Goal: Transaction & Acquisition: Purchase product/service

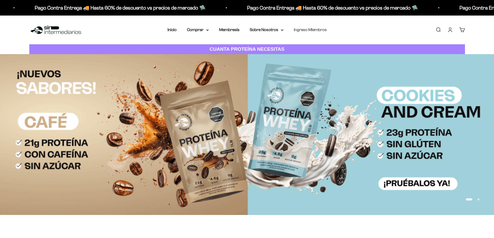
click at [317, 29] on link "Ingreso Miembros" at bounding box center [310, 29] width 33 height 4
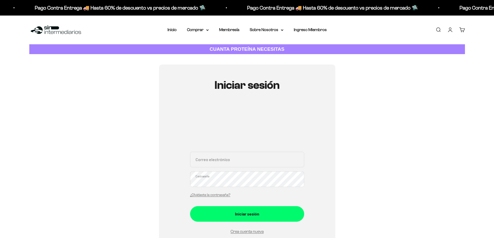
click at [226, 157] on input "Correo electrónico" at bounding box center [247, 160] width 114 height 16
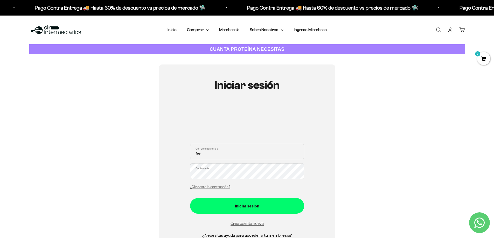
type input "Fersoccerplayer@hotmail.com"
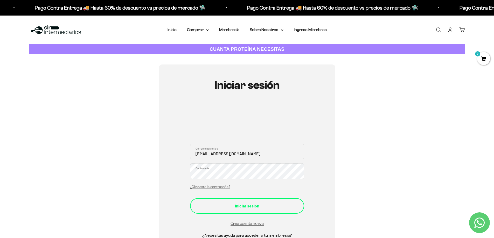
click at [230, 206] on div "Iniciar sesión" at bounding box center [246, 206] width 93 height 7
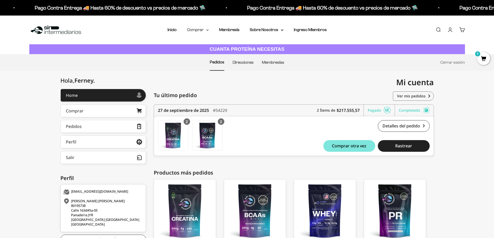
click at [203, 31] on summary "Comprar" at bounding box center [198, 29] width 22 height 7
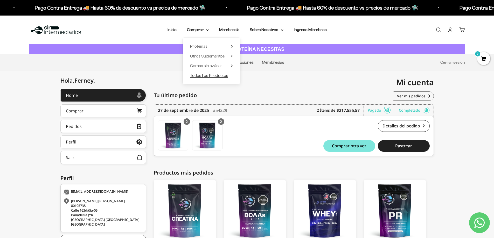
click at [210, 74] on span "Todos Los Productos" at bounding box center [209, 75] width 38 height 4
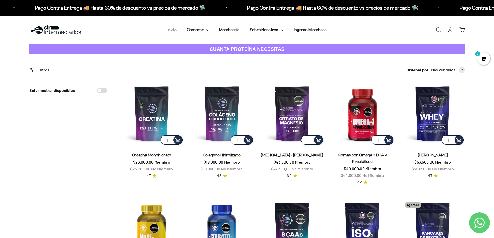
scroll to position [52, 0]
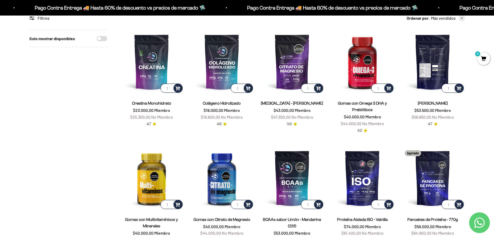
click at [431, 68] on img at bounding box center [433, 62] width 64 height 64
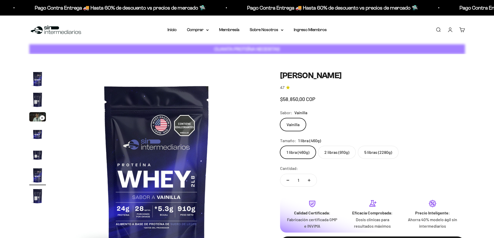
scroll to position [0, 1016]
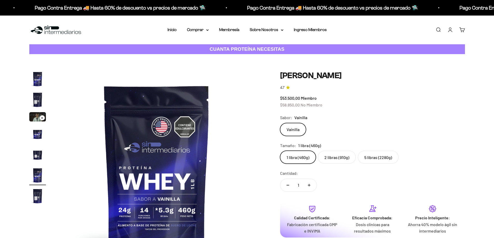
click at [334, 159] on label "2 libras (910g)" at bounding box center [337, 157] width 38 height 13
click at [280, 151] on input "2 libras (910g)" at bounding box center [280, 151] width 0 height 0
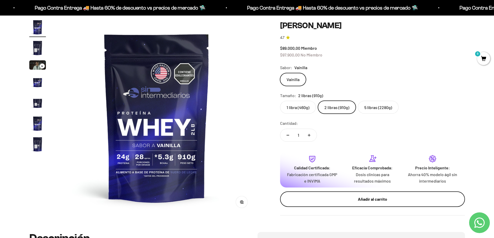
click at [363, 198] on div "Añadir al carrito" at bounding box center [372, 199] width 164 height 7
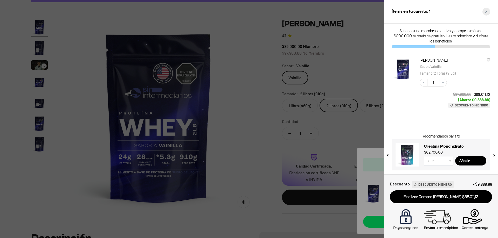
click at [489, 11] on div "Close cart" at bounding box center [486, 12] width 8 height 8
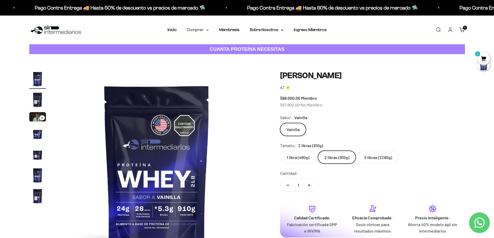
click at [193, 31] on summary "Comprar" at bounding box center [198, 29] width 22 height 7
click at [220, 77] on span "Todos Los Productos" at bounding box center [209, 75] width 38 height 4
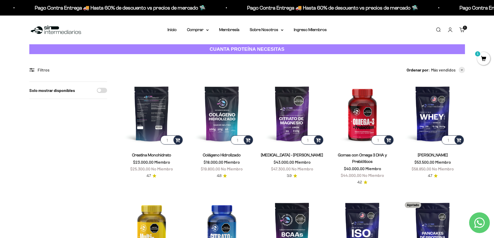
click at [155, 115] on img at bounding box center [152, 114] width 64 height 64
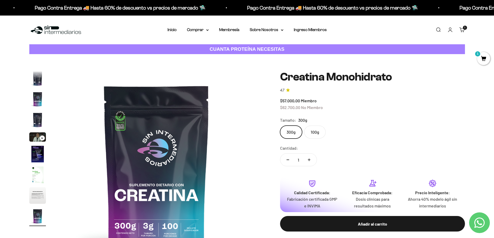
click at [310, 161] on icon "Aumentar cantidad" at bounding box center [309, 160] width 3 height 3
type input "2"
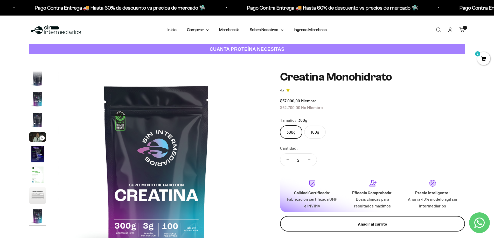
click at [371, 227] on div "Añadir al carrito" at bounding box center [372, 224] width 164 height 7
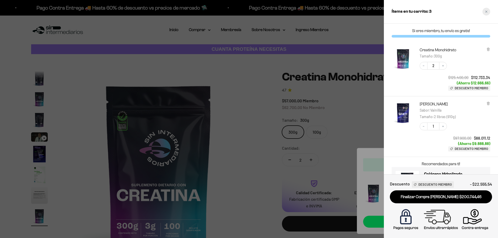
click at [485, 12] on div "Close cart" at bounding box center [486, 12] width 8 height 8
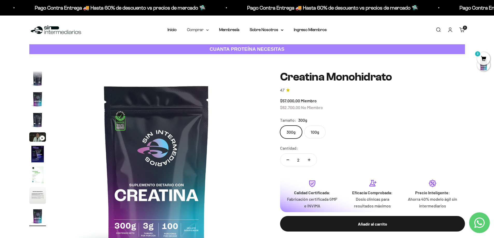
click at [203, 28] on summary "Comprar" at bounding box center [198, 29] width 22 height 7
click at [221, 78] on span "Todos Los Productos" at bounding box center [209, 75] width 38 height 4
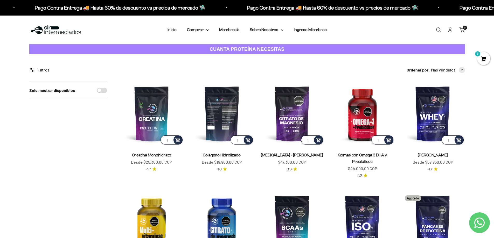
click at [225, 118] on img at bounding box center [222, 114] width 64 height 64
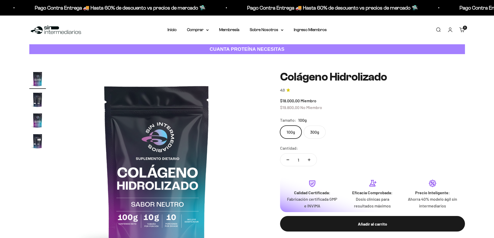
click at [317, 133] on label "300g" at bounding box center [315, 132] width 22 height 13
click at [280, 126] on input "300g" at bounding box center [280, 126] width 0 height 0
radio input "true"
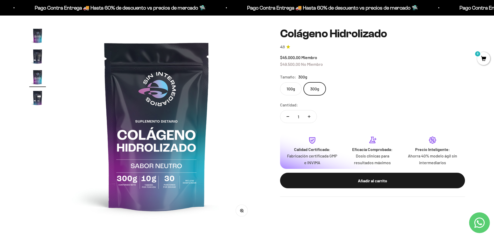
scroll to position [52, 0]
